Goal: Navigation & Orientation: Find specific page/section

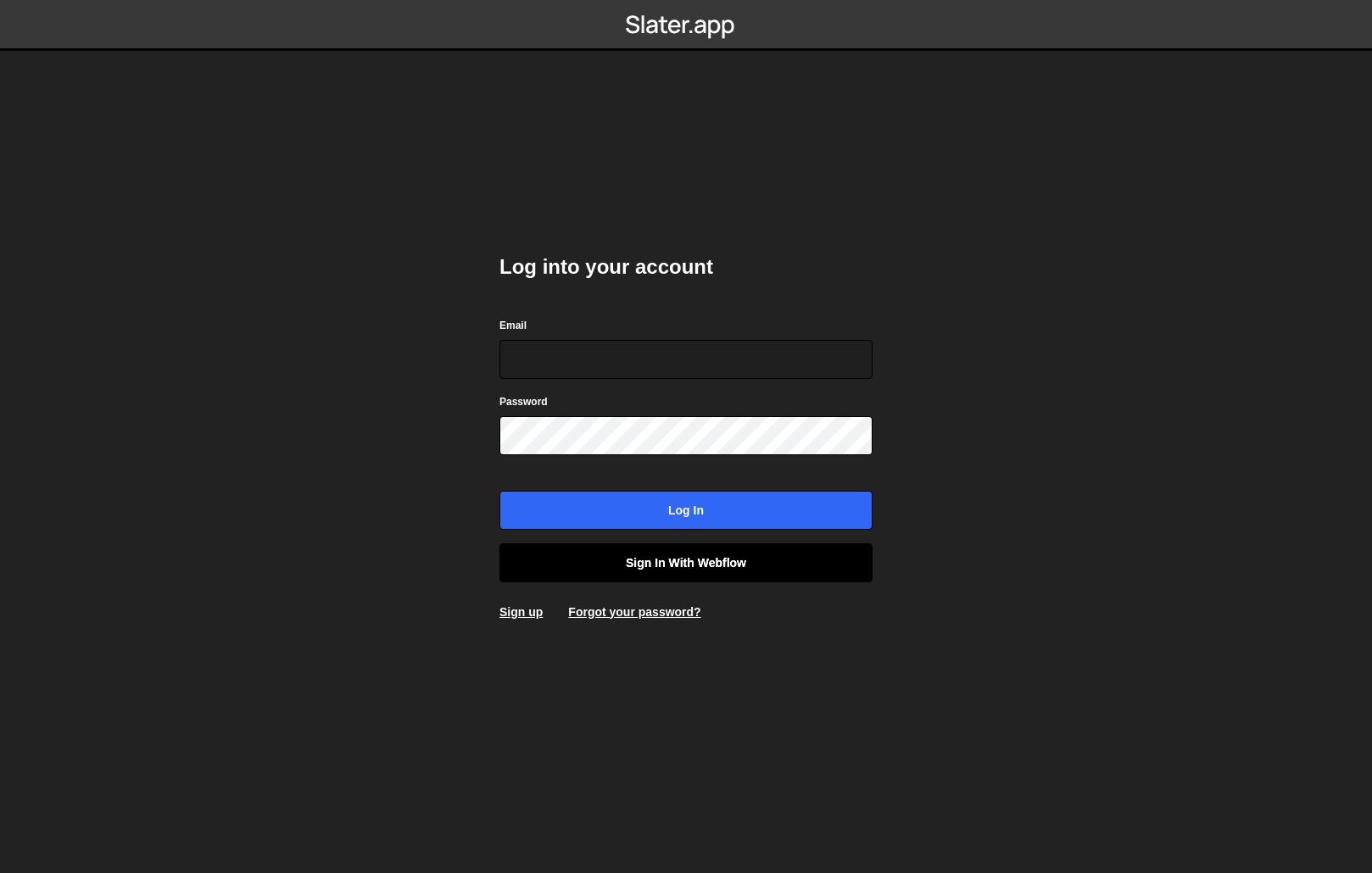
click at [660, 573] on link "Sign in with Webflow" at bounding box center [686, 563] width 373 height 39
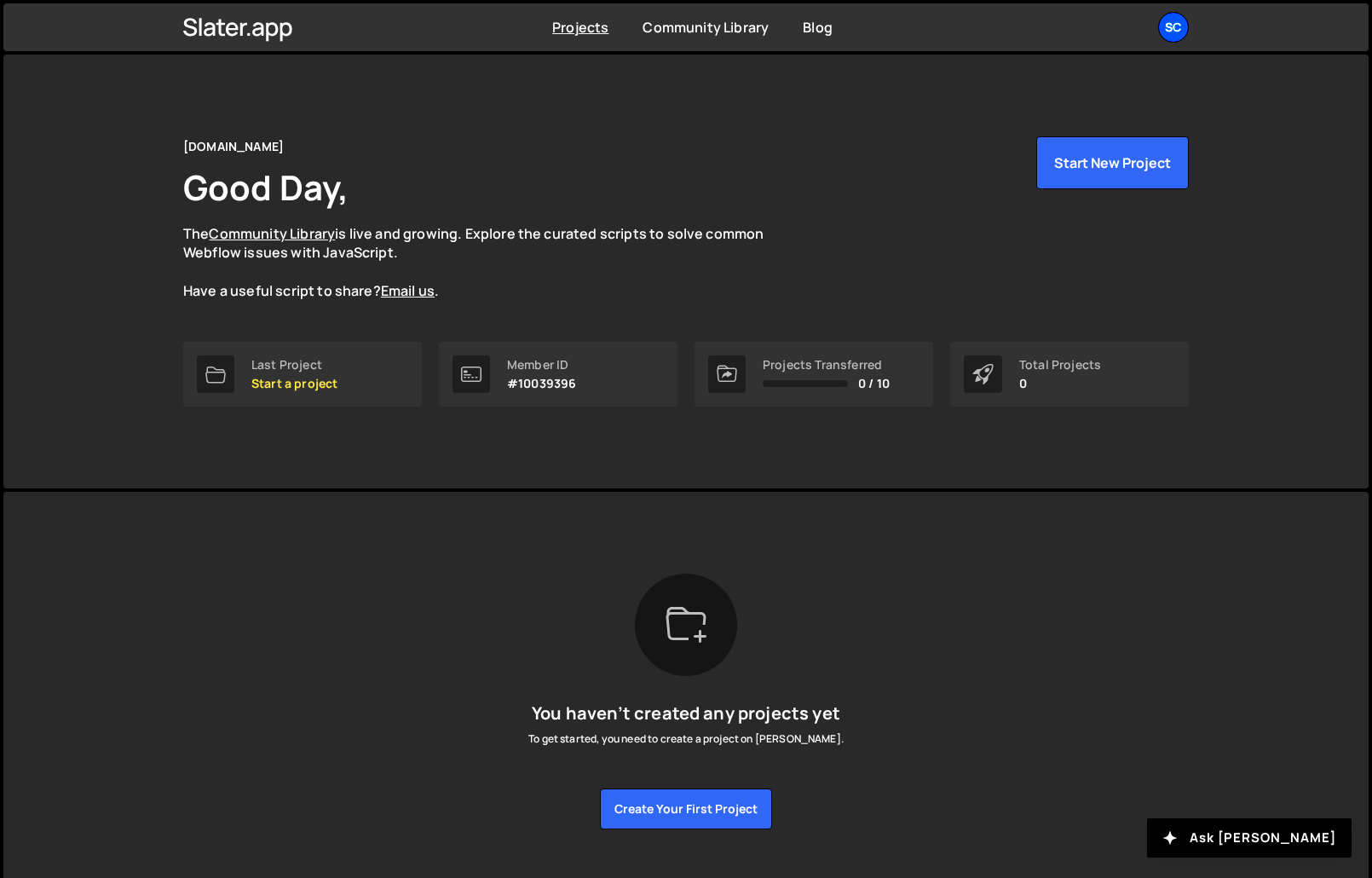
click at [1186, 27] on div "Sc" at bounding box center [1173, 27] width 31 height 31
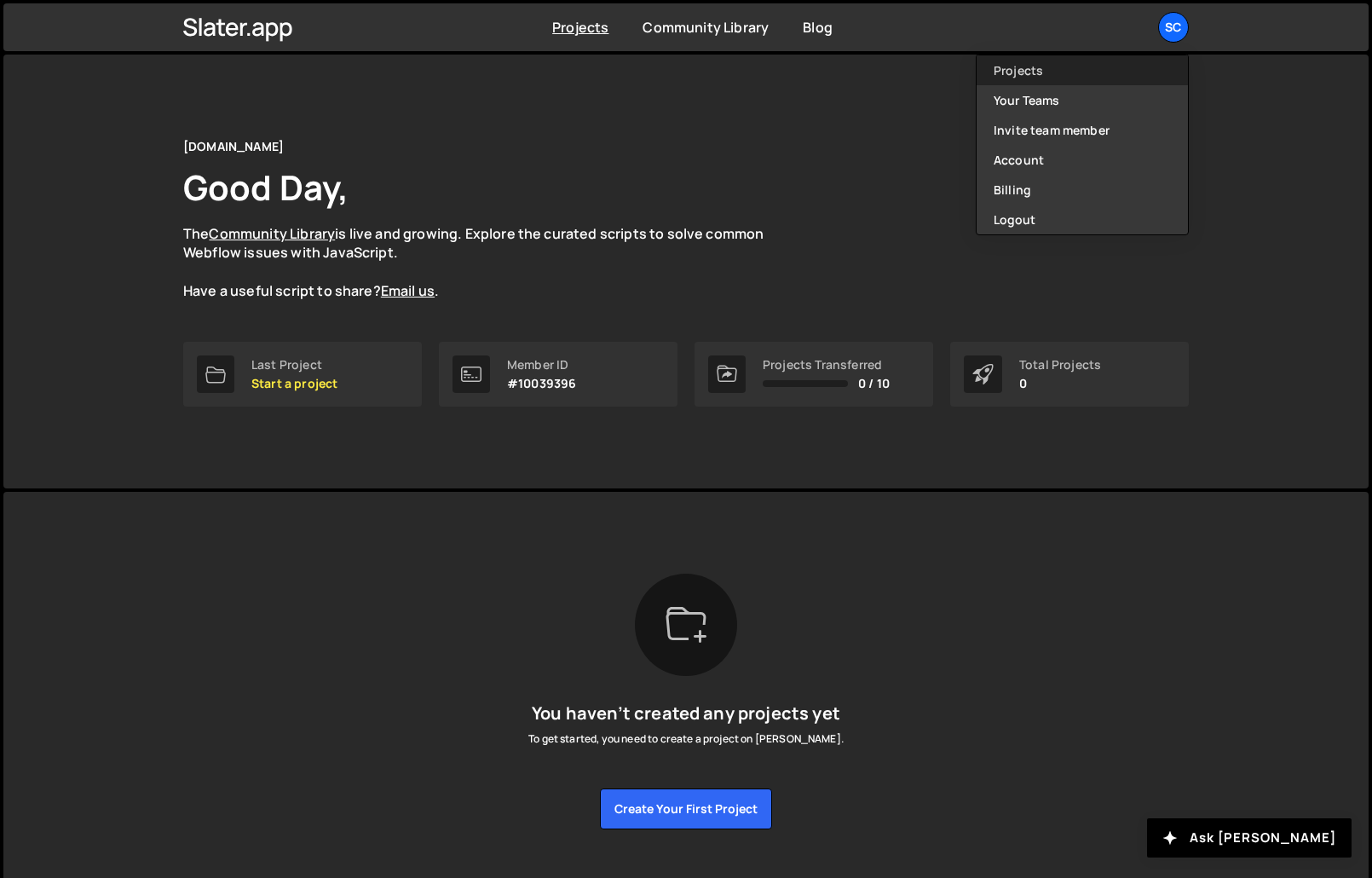
click at [1029, 75] on link "Projects" at bounding box center [1082, 70] width 212 height 30
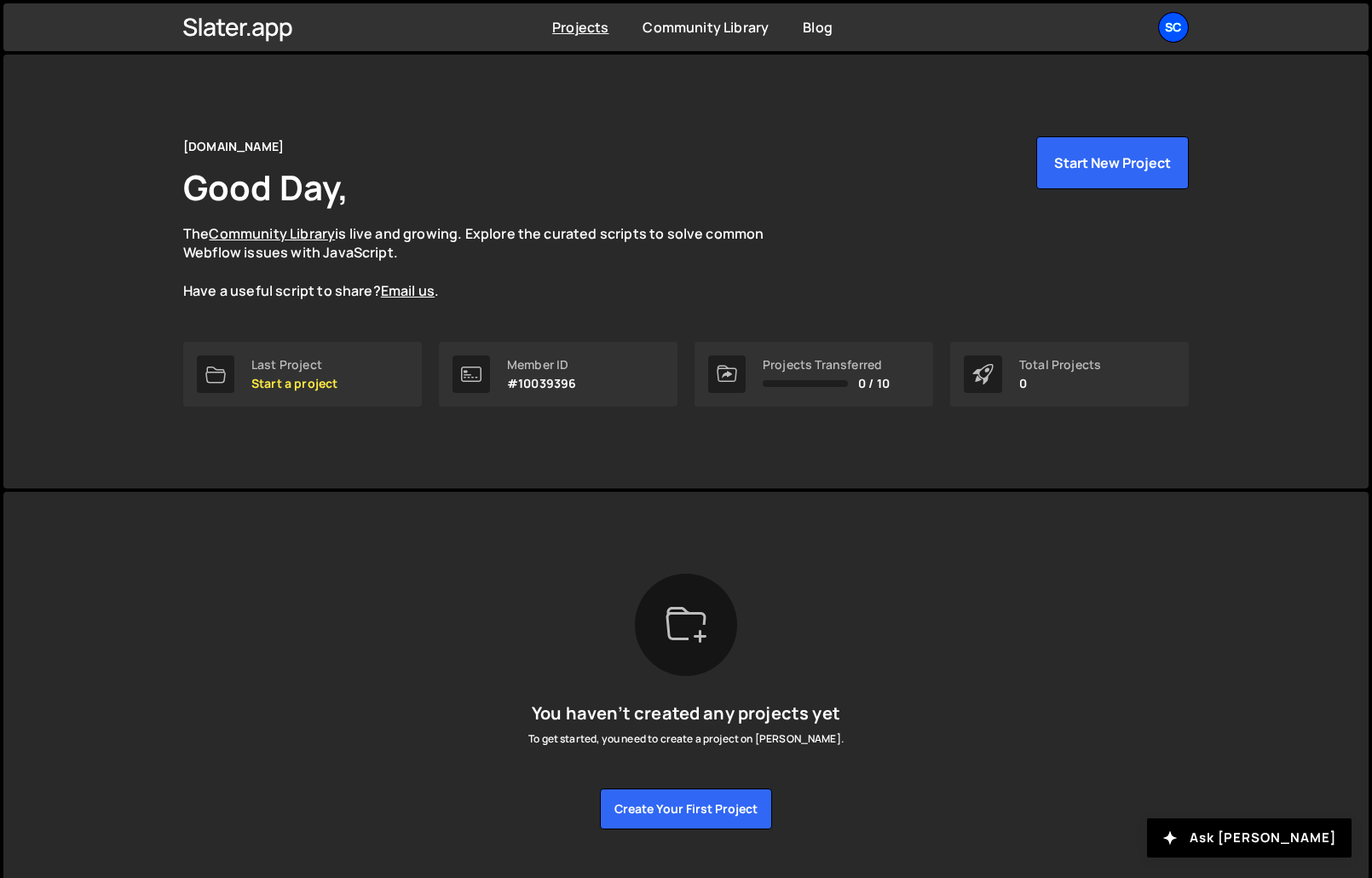
click at [1177, 34] on div "Sc" at bounding box center [1173, 27] width 31 height 31
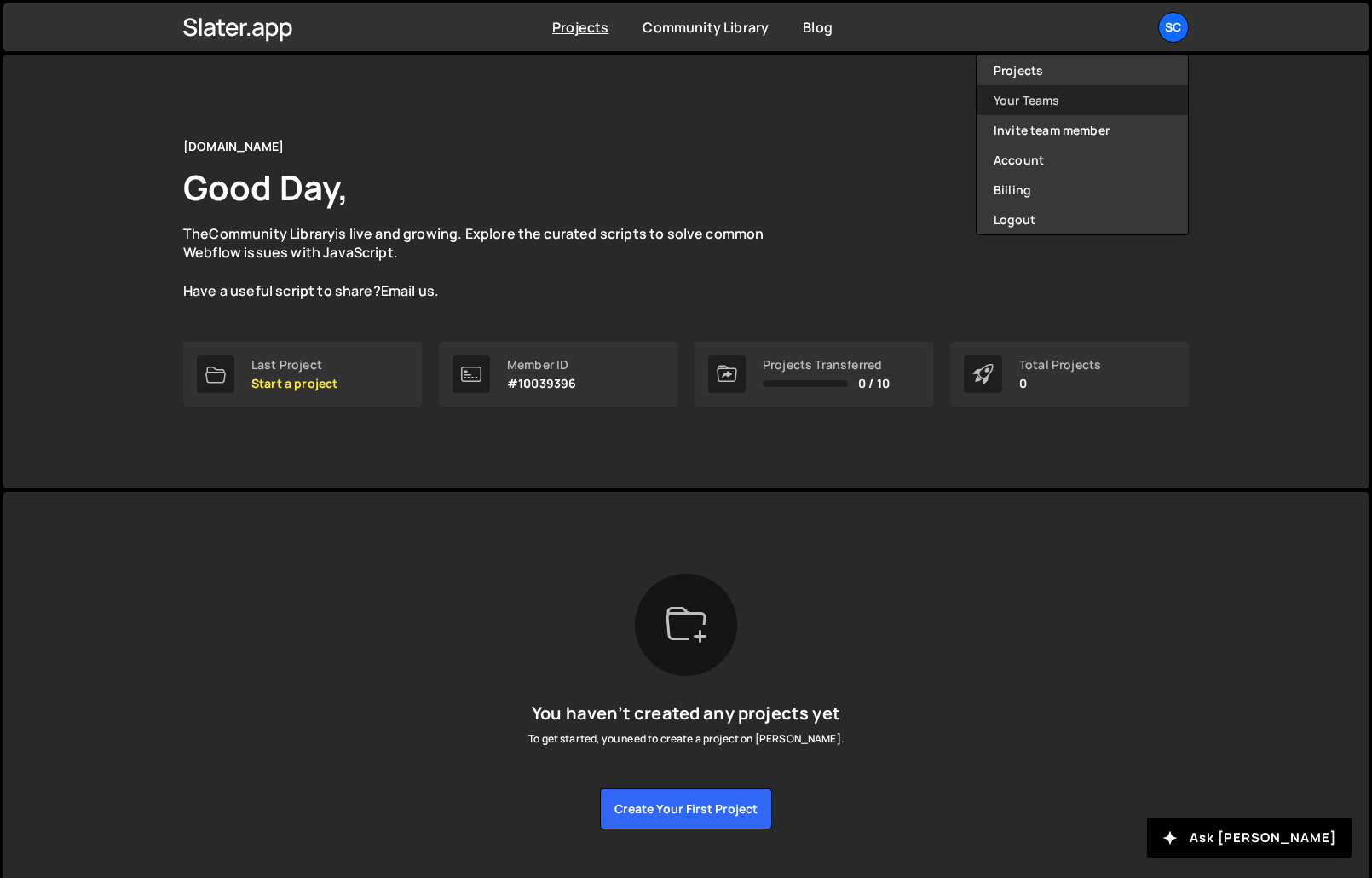
click at [1045, 102] on link "Your Teams" at bounding box center [1082, 100] width 212 height 30
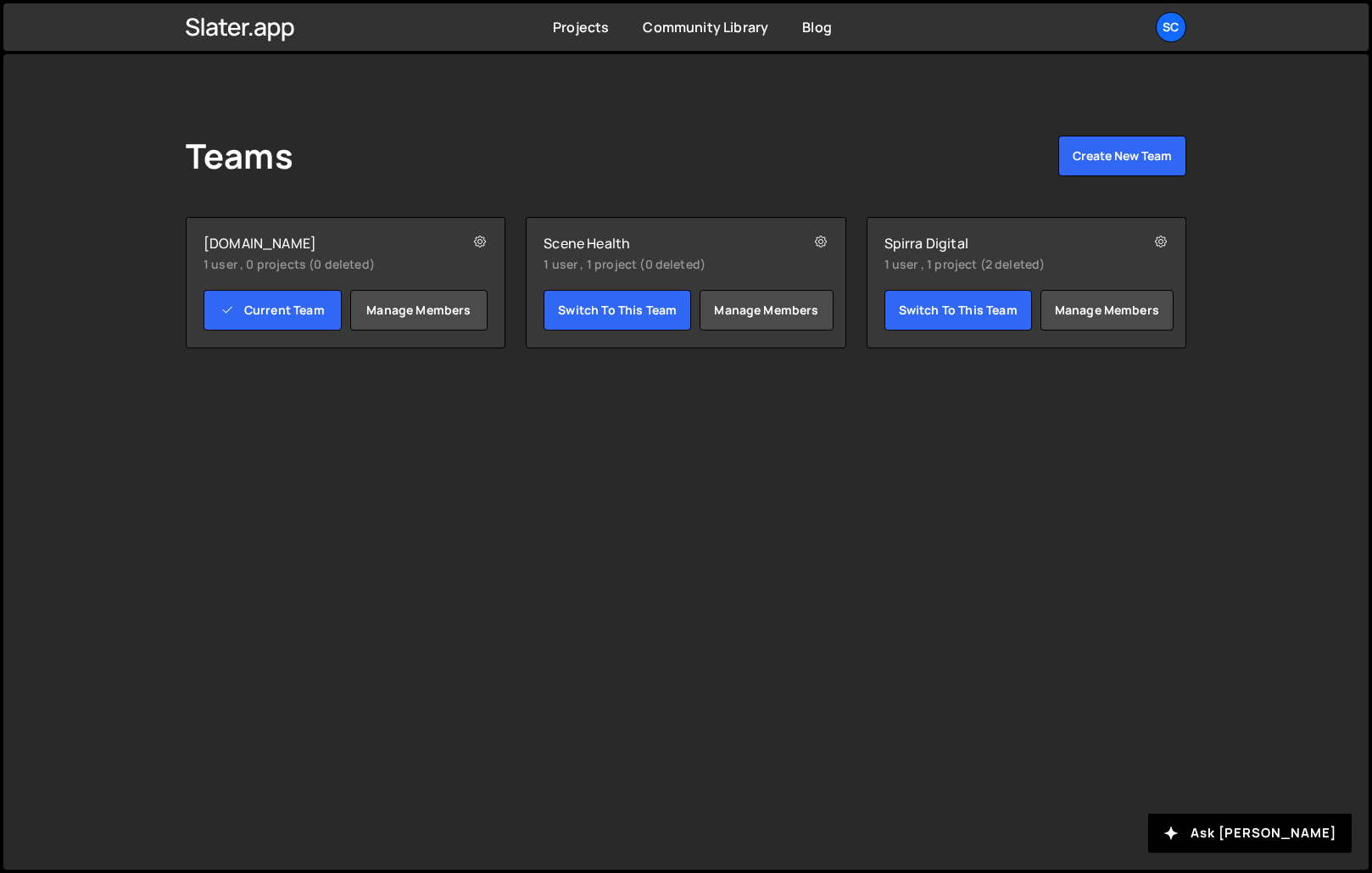
click at [594, 235] on h2 "Scene Health" at bounding box center [660, 243] width 234 height 17
click at [608, 309] on link "Switch to this team" at bounding box center [616, 310] width 147 height 41
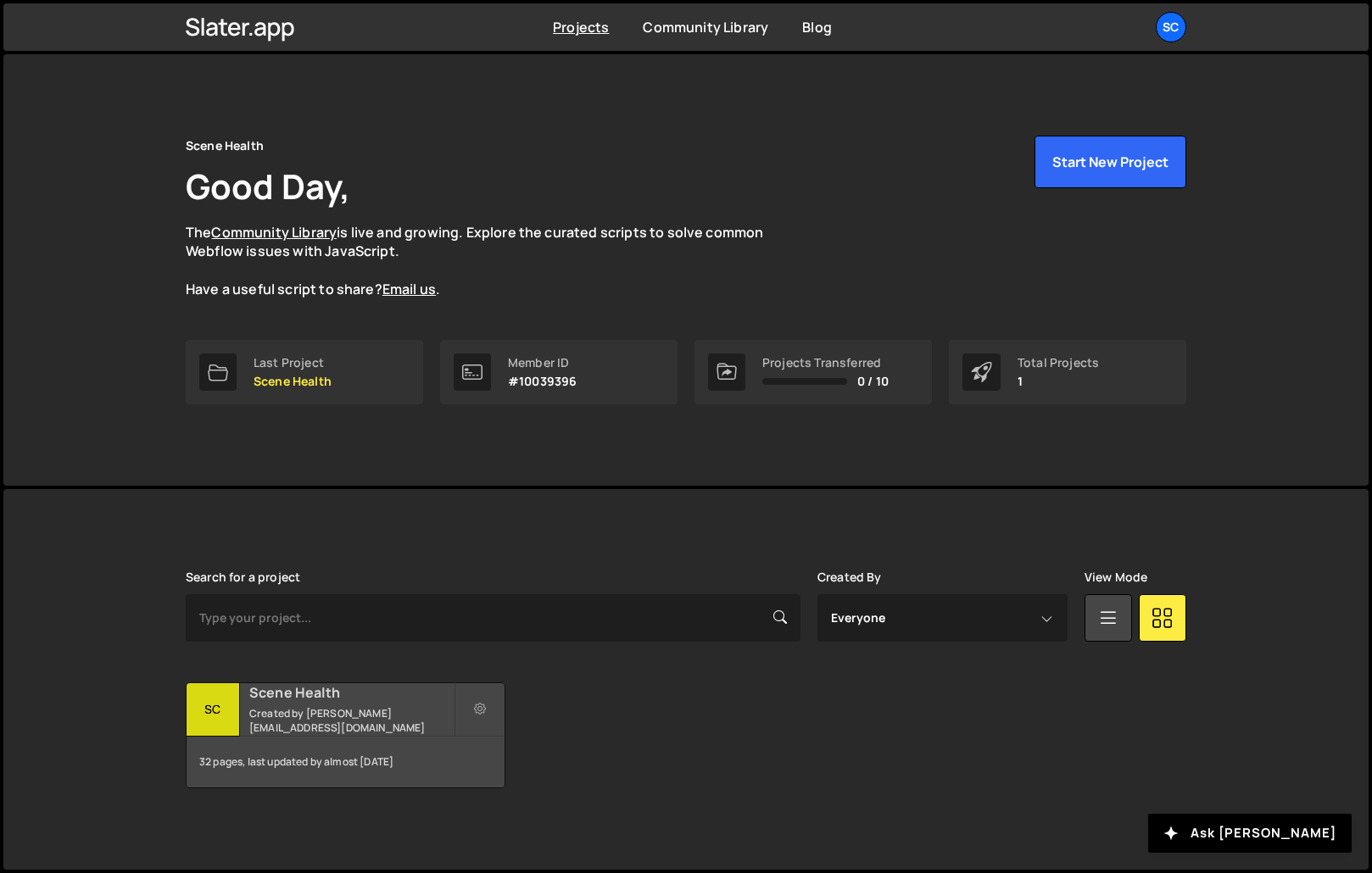
click at [330, 702] on h2 "Scene Health" at bounding box center [351, 692] width 204 height 19
